Goal: Check status: Check status

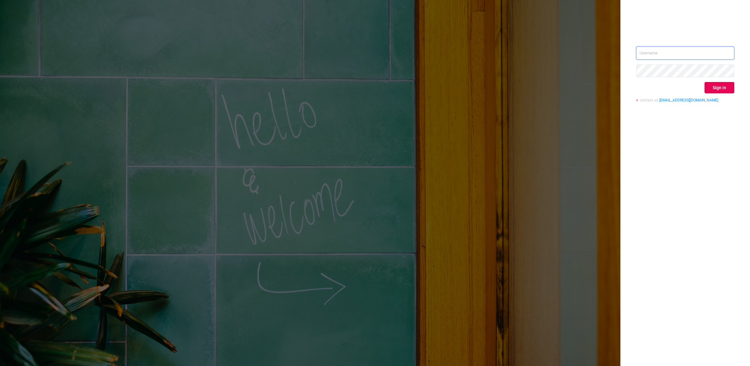
type input "[EMAIL_ADDRESS][DOMAIN_NAME]"
click at [717, 89] on button "Sign in" at bounding box center [720, 87] width 30 height 11
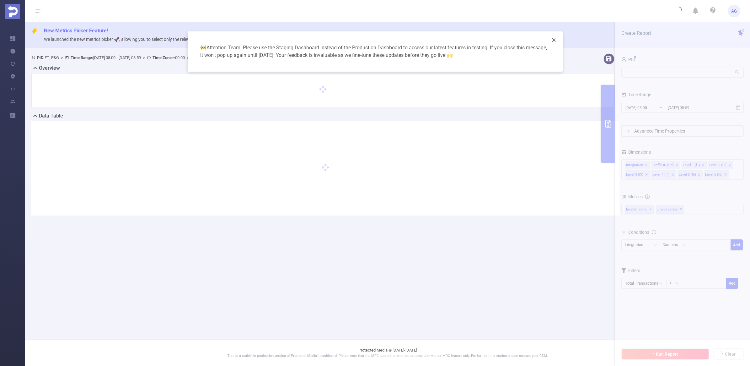
click at [553, 40] on icon "icon: close" at bounding box center [553, 40] width 3 height 4
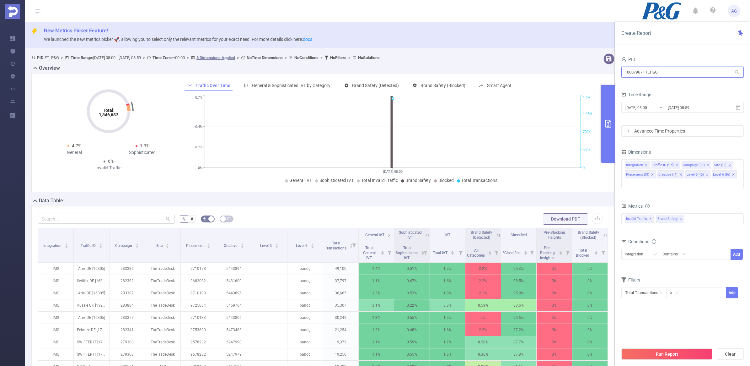
drag, startPoint x: 672, startPoint y: 69, endPoint x: 597, endPoint y: 68, distance: 75.4
click at [597, 68] on section "PID: FT_P&G > Time Range: [DATE] 08:00 - [DATE] 08:59 > Time Zone: +00:00 > 8 D…" at bounding box center [387, 255] width 725 height 408
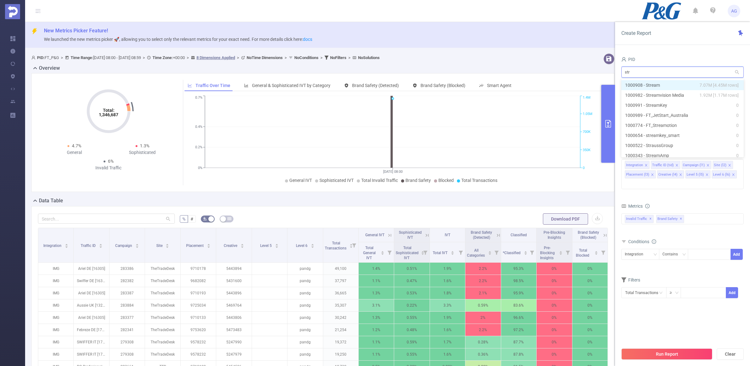
type input "stre"
click at [681, 96] on li "1000982 - Streamvision Media 1.92M [1.17M rows]" at bounding box center [683, 95] width 122 height 10
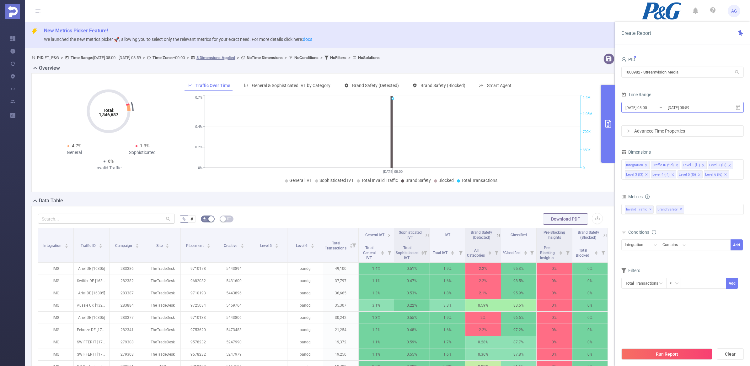
click at [679, 107] on input "[DATE] 08:59" at bounding box center [692, 107] width 51 height 8
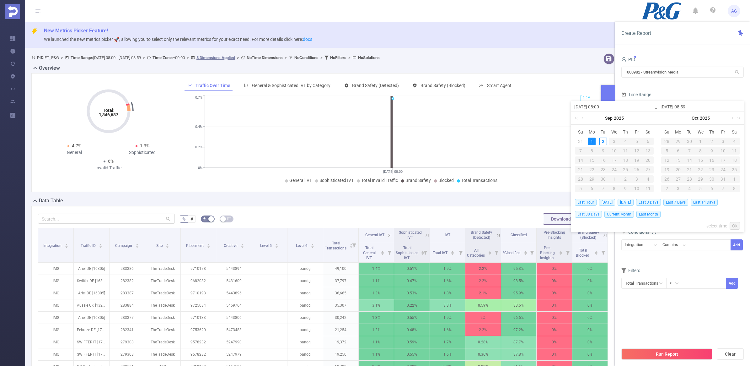
click at [581, 214] on span "Last 30 Days" at bounding box center [588, 214] width 27 height 7
type input "[DATE] 00:00"
type input "[DATE] 23:59"
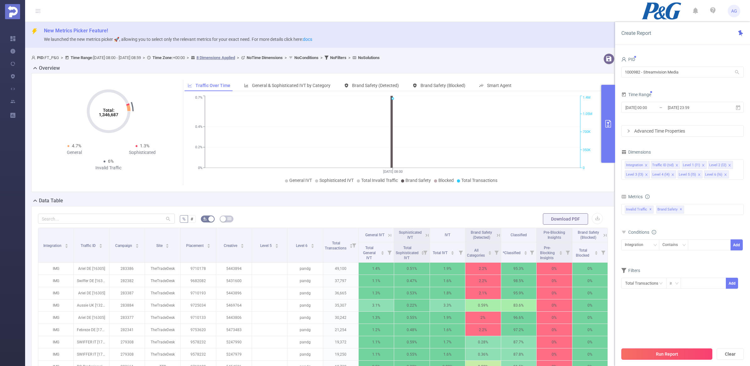
click at [674, 352] on button "Run Report" at bounding box center [667, 353] width 91 height 11
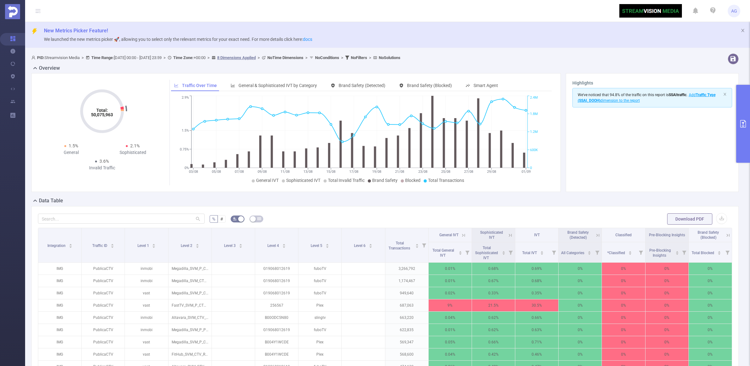
click at [461, 235] on icon at bounding box center [464, 235] width 6 height 6
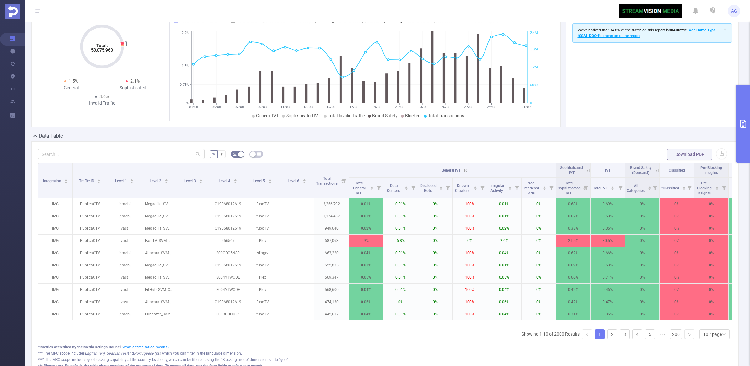
scroll to position [78, 0]
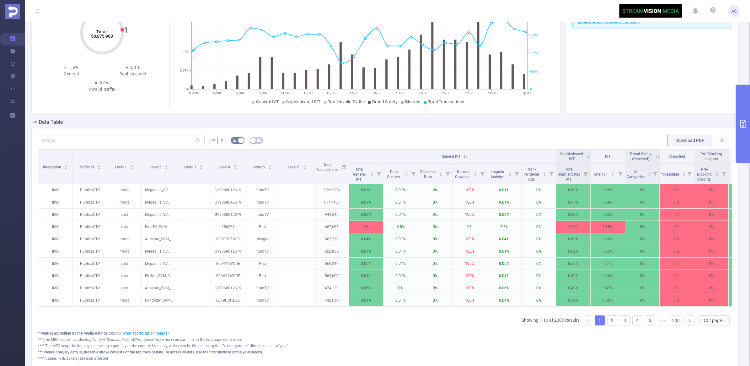
click at [588, 156] on icon at bounding box center [589, 157] width 6 height 6
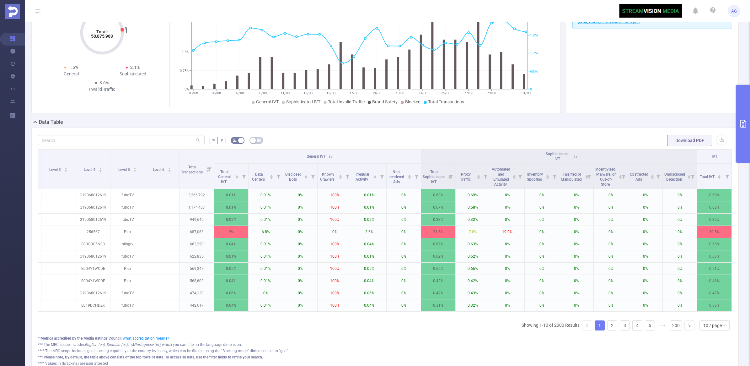
scroll to position [0, 135]
